Goal: Check status: Check status

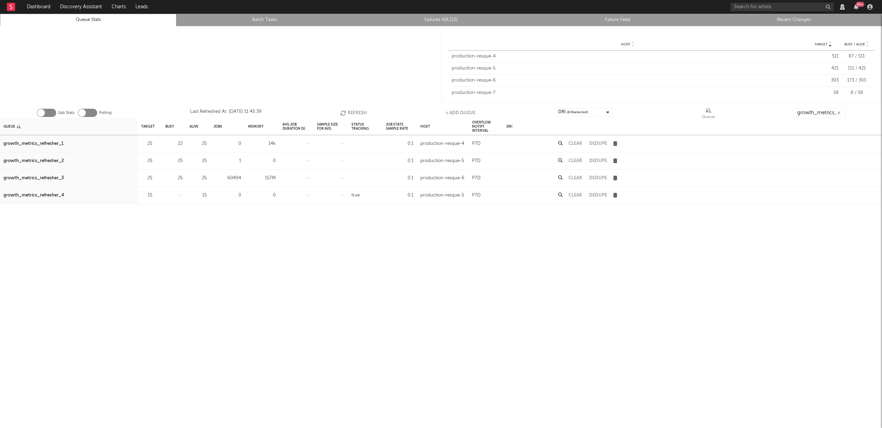
click at [354, 109] on button "Refresh" at bounding box center [353, 113] width 27 height 10
click at [576, 178] on button "Clear" at bounding box center [575, 178] width 14 height 4
click at [352, 111] on button "Refresh" at bounding box center [354, 113] width 27 height 10
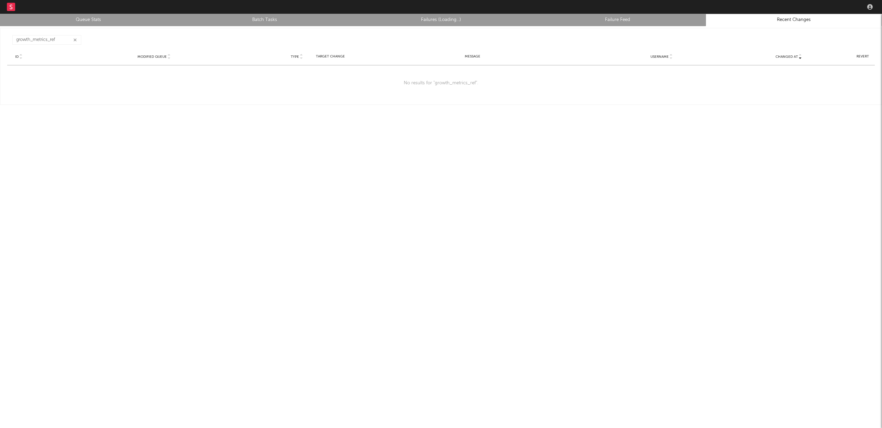
click at [76, 38] on icon "button" at bounding box center [74, 40] width 3 height 4
